Goal: Information Seeking & Learning: Check status

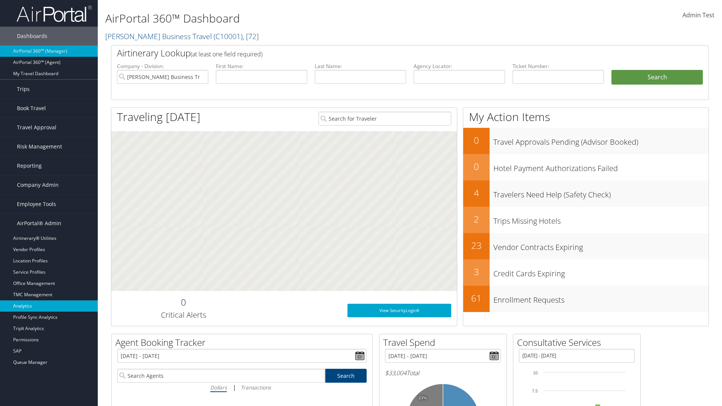
click at [49, 306] on link "Analytics" at bounding box center [49, 306] width 98 height 11
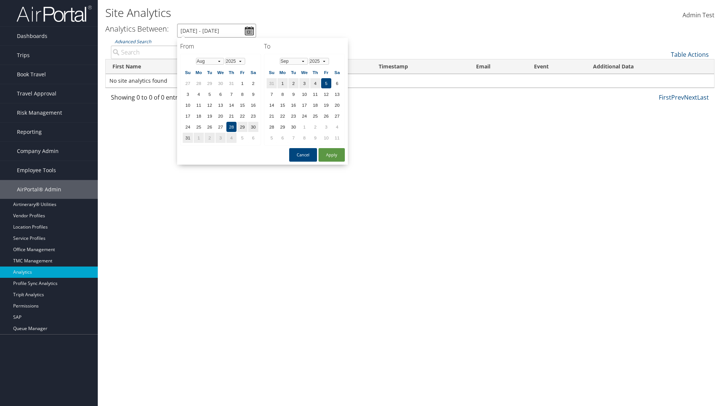
click at [217, 30] on input "[DATE] - [DATE]" at bounding box center [216, 31] width 79 height 14
click at [220, 83] on td "1" at bounding box center [221, 83] width 10 height 10
click at [332, 155] on button "Apply" at bounding box center [332, 155] width 26 height 14
type input "[DATE] - [DATE]"
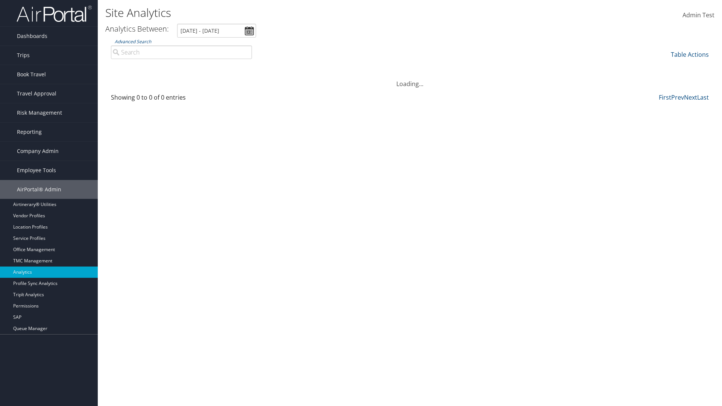
click at [181, 52] on input "Advanced Search" at bounding box center [181, 53] width 141 height 14
type input "[PERSON_NAME]"
